Goal: Task Accomplishment & Management: Manage account settings

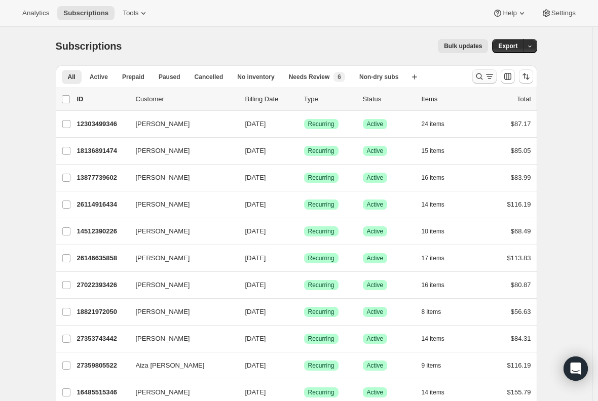
click at [483, 76] on icon "Search and filter results" at bounding box center [479, 76] width 7 height 7
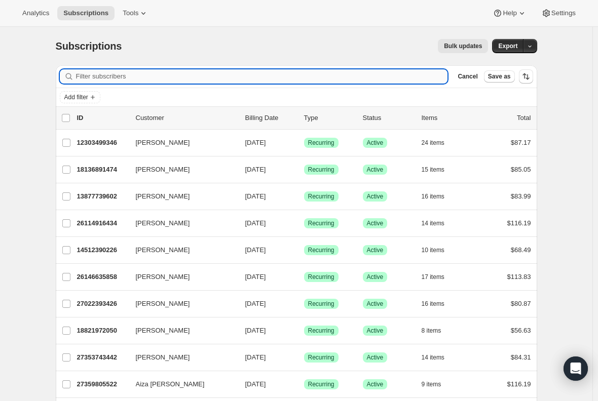
click at [94, 77] on input "Filter subscribers" at bounding box center [262, 76] width 372 height 14
paste input "[EMAIL_ADDRESS][DOMAIN_NAME]"
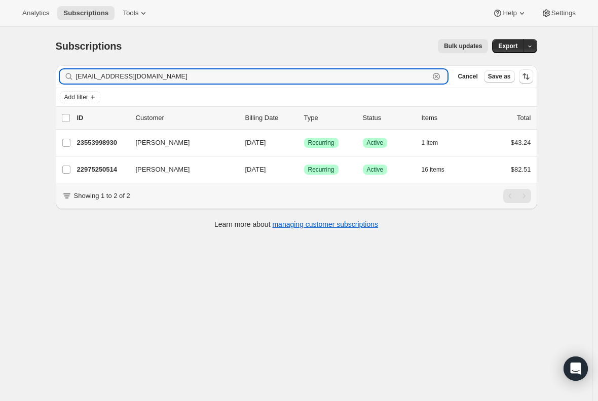
type input "[EMAIL_ADDRESS][DOMAIN_NAME]"
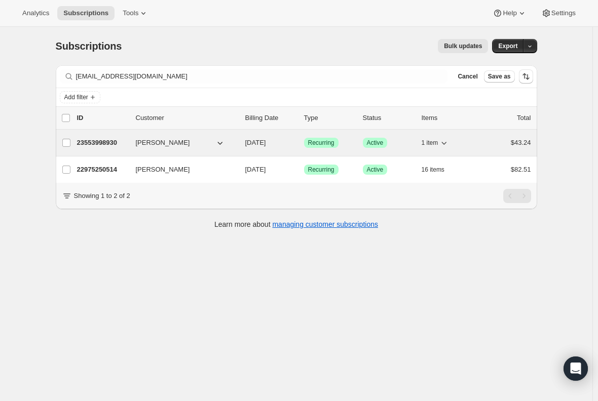
click at [103, 140] on p "23553998930" at bounding box center [102, 143] width 51 height 10
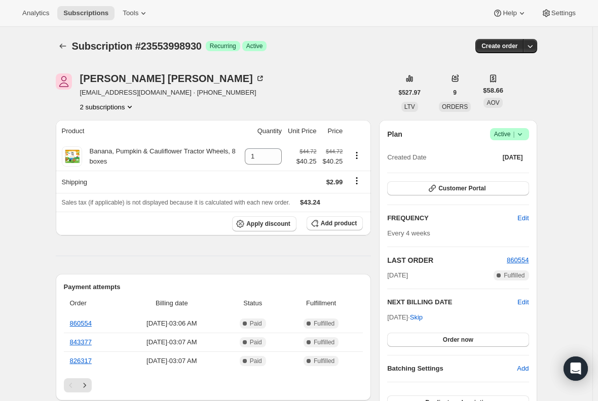
click at [108, 107] on button "2 subscriptions" at bounding box center [107, 107] width 55 height 10
click at [107, 126] on span "22975250514" at bounding box center [95, 126] width 41 height 8
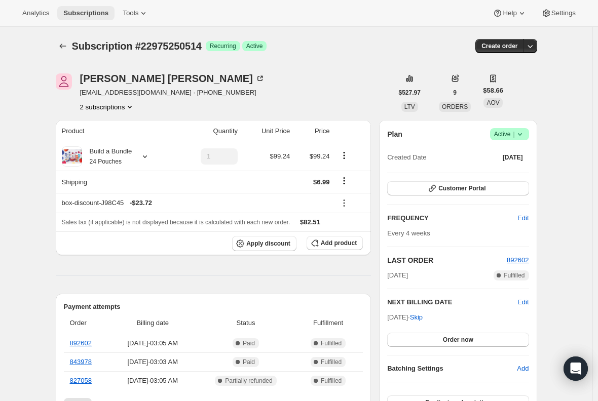
click at [82, 13] on span "Subscriptions" at bounding box center [85, 13] width 45 height 8
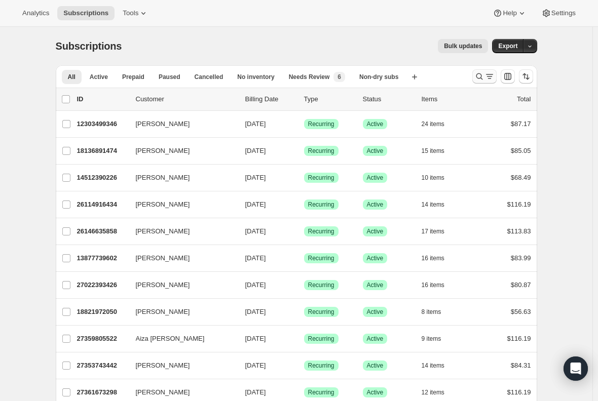
click at [483, 72] on icon "Search and filter results" at bounding box center [479, 76] width 10 height 10
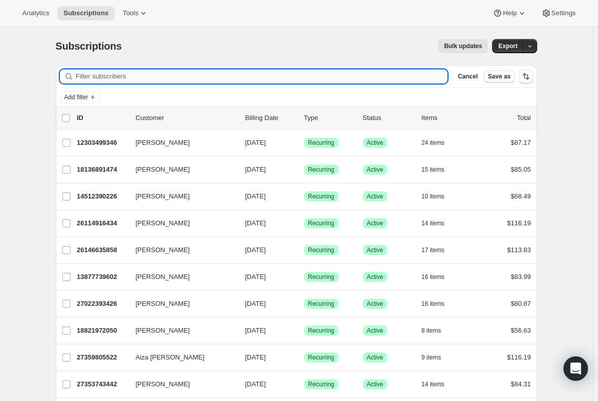
click at [144, 77] on input "Filter subscribers" at bounding box center [262, 76] width 372 height 14
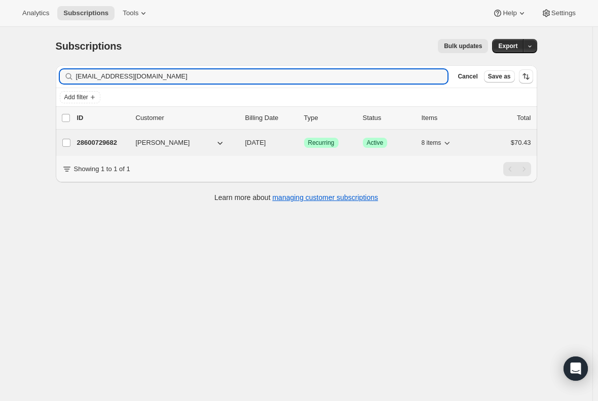
type input "[EMAIL_ADDRESS][DOMAIN_NAME]"
click at [102, 141] on p "28600729682" at bounding box center [102, 143] width 51 height 10
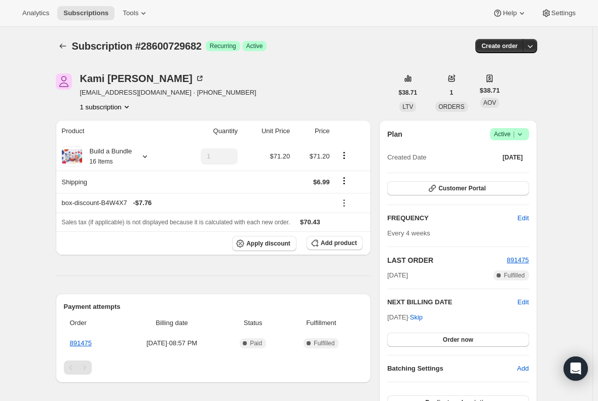
click at [525, 136] on icon at bounding box center [520, 134] width 10 height 10
click at [526, 174] on span "Cancel subscription" at bounding box center [512, 172] width 57 height 8
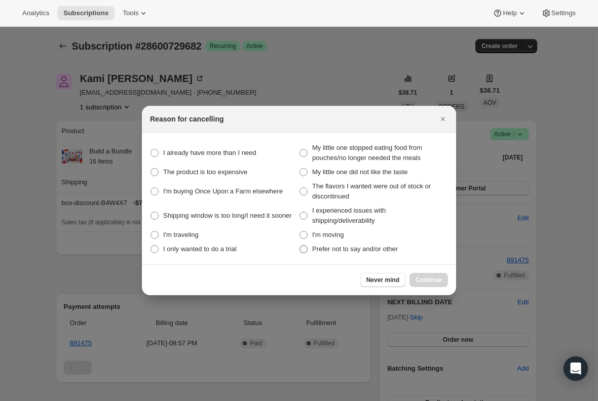
click at [301, 249] on span ":rs2:" at bounding box center [304, 249] width 8 height 8
click at [300, 246] on other "Prefer not to say and/or other" at bounding box center [300, 245] width 1 height 1
radio other "true"
click at [428, 283] on span "Continue" at bounding box center [429, 280] width 26 height 8
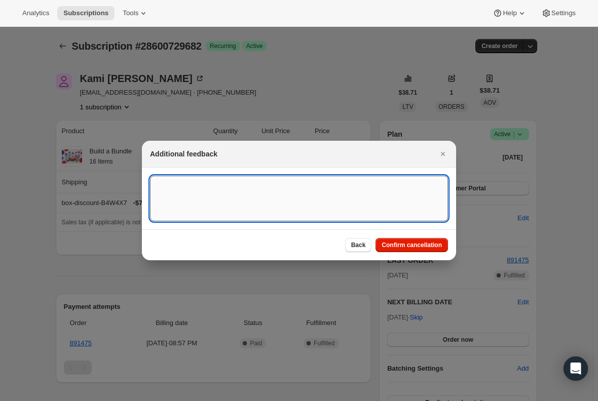
click at [209, 191] on textarea ":rs2:" at bounding box center [299, 199] width 298 height 46
paste textarea "I’m looking forward to receiving the box. However going forward I’d like to buy…"
click at [157, 180] on textarea "I’m looking forward to receiving the box. However going forward I’d like to buy…" at bounding box center [299, 199] width 298 height 46
paste textarea "i made a subscription purchase with a 50% promo with my email address"
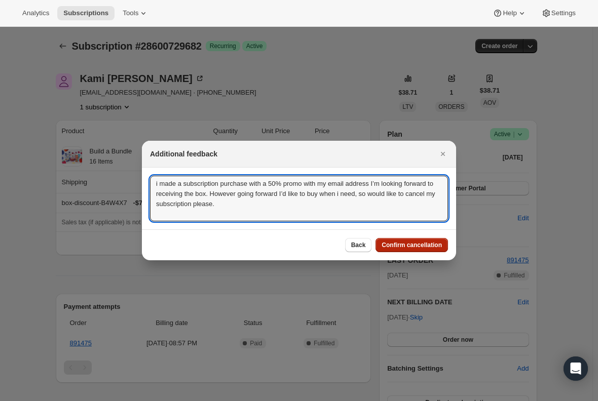
type textarea "i made a subscription purchase with a 50% promo with my email address I’m looki…"
click at [429, 248] on span "Confirm cancellation" at bounding box center [412, 245] width 60 height 8
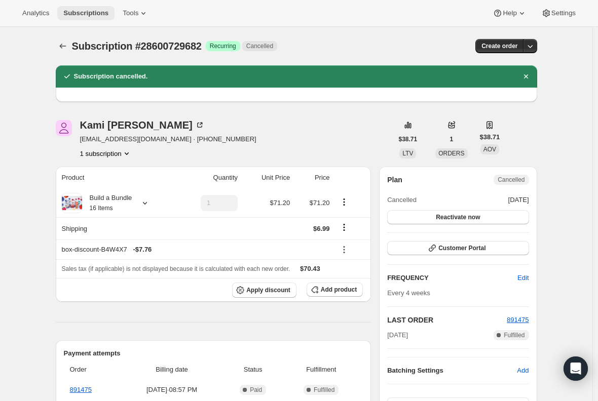
click at [75, 8] on button "Subscriptions" at bounding box center [85, 13] width 57 height 14
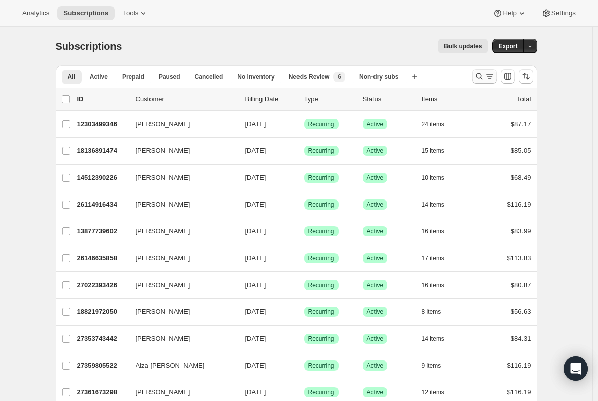
click at [482, 75] on icon "Search and filter results" at bounding box center [479, 76] width 10 height 10
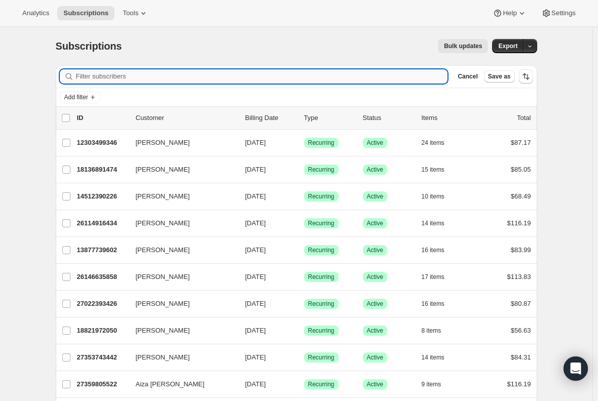
click at [150, 76] on input "Filter subscribers" at bounding box center [262, 76] width 372 height 14
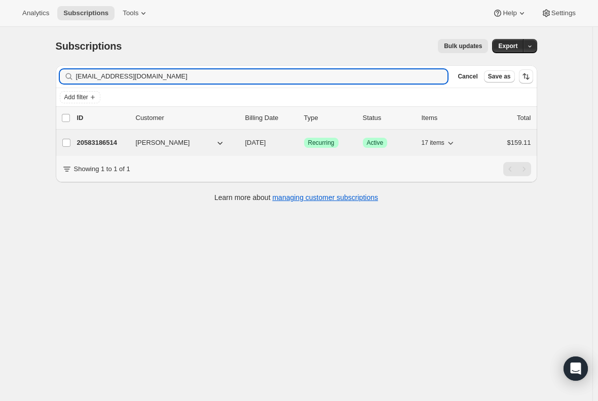
type input "[EMAIL_ADDRESS][DOMAIN_NAME]"
click at [99, 141] on p "20583186514" at bounding box center [102, 143] width 51 height 10
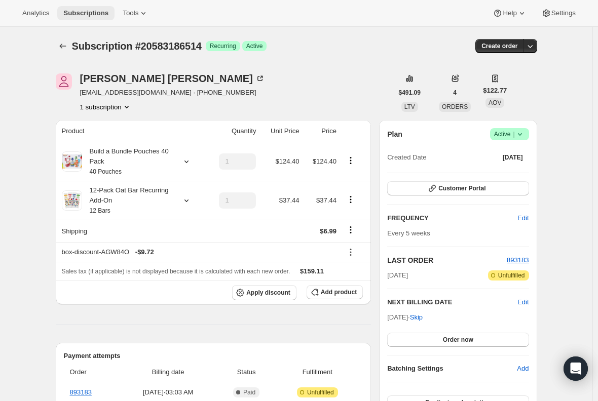
click at [92, 14] on span "Subscriptions" at bounding box center [85, 13] width 45 height 8
